Goal: Task Accomplishment & Management: Manage account settings

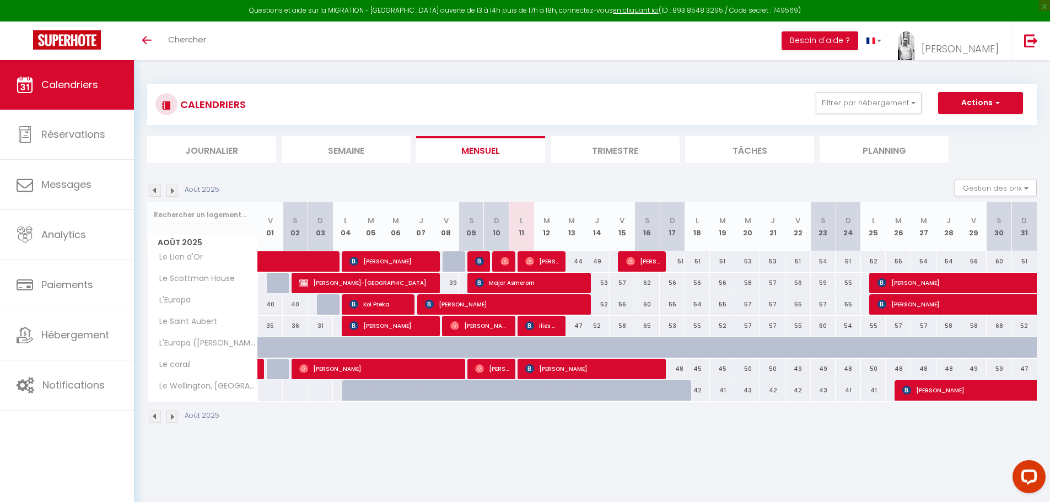
click at [171, 190] on img at bounding box center [172, 191] width 12 height 12
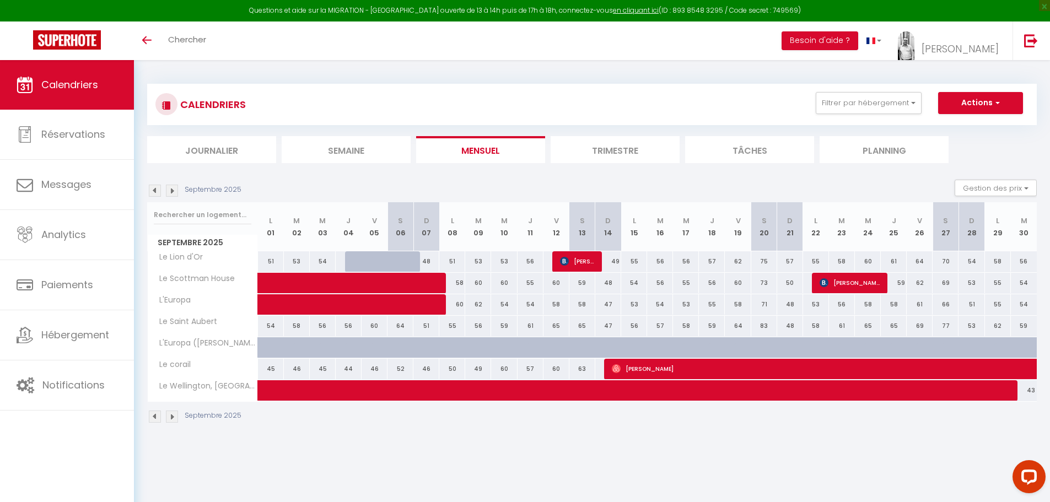
click at [381, 372] on div "46" at bounding box center [374, 369] width 26 height 20
type input "46"
type input "Ven 05 Septembre 2025"
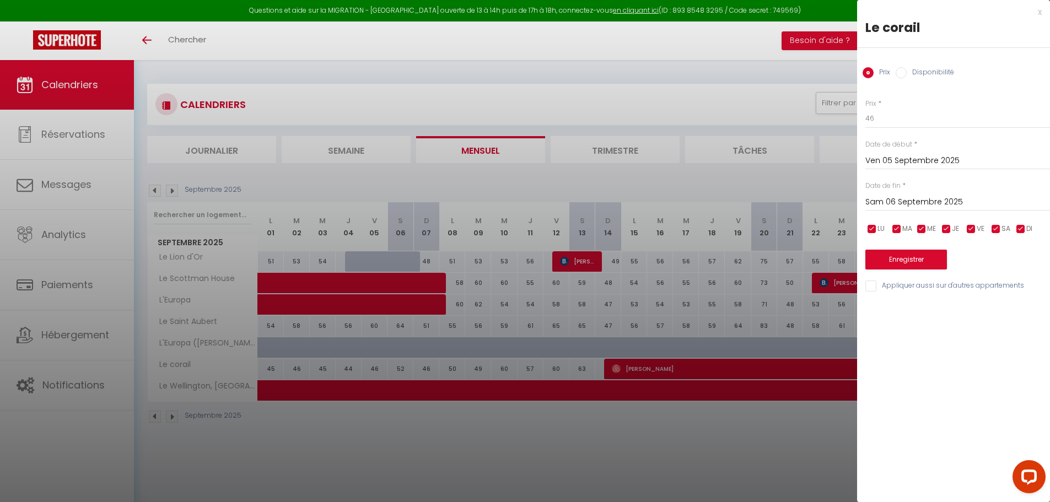
click at [902, 200] on input "Sam 06 Septembre 2025" at bounding box center [957, 202] width 185 height 14
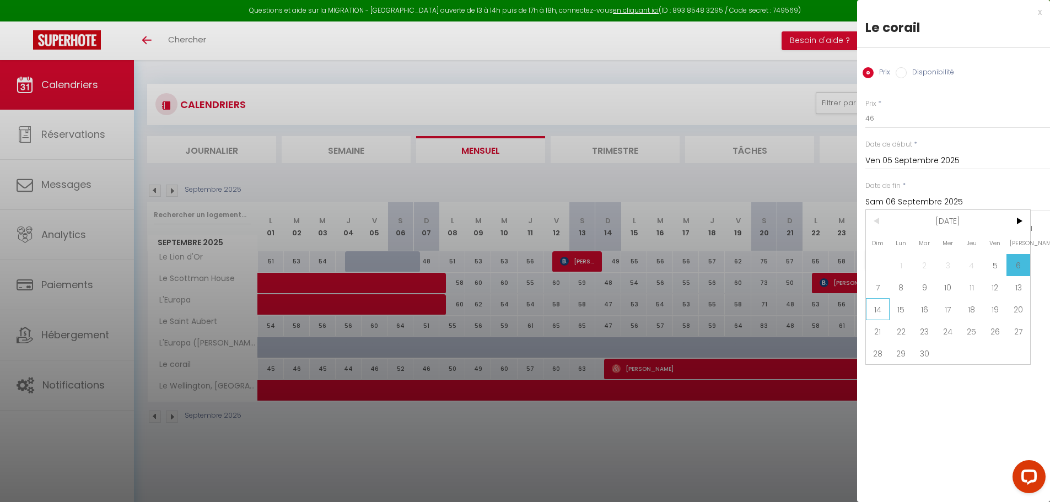
click at [878, 310] on span "14" at bounding box center [878, 309] width 24 height 22
type input "Dim 14 Septembre 2025"
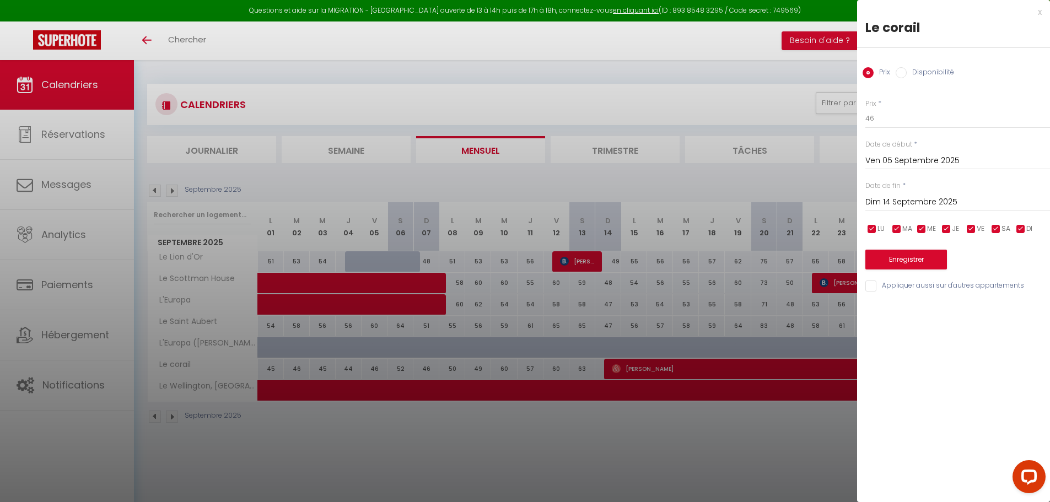
click at [922, 73] on label "Disponibilité" at bounding box center [929, 73] width 47 height 12
click at [906, 73] on input "Disponibilité" at bounding box center [900, 72] width 11 height 11
radio input "true"
radio input "false"
drag, startPoint x: 892, startPoint y: 120, endPoint x: 894, endPoint y: 126, distance: 6.3
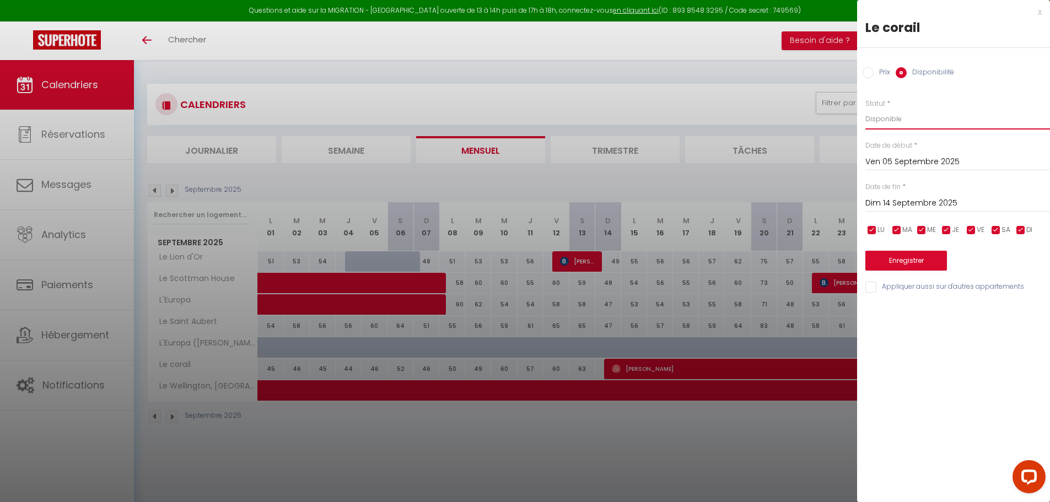
click at [892, 120] on select "Disponible Indisponible" at bounding box center [957, 119] width 185 height 21
select select "0"
click at [865, 109] on select "Disponible Indisponible" at bounding box center [957, 119] width 185 height 21
click at [913, 255] on button "Enregistrer" at bounding box center [906, 261] width 82 height 20
